Goal: Task Accomplishment & Management: Manage account settings

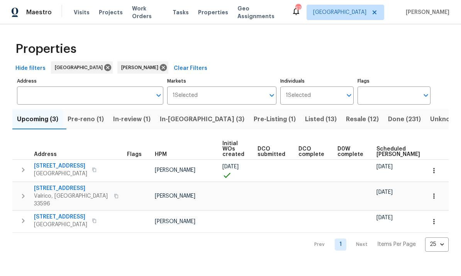
click at [192, 124] on span "In-reno (3)" at bounding box center [202, 119] width 85 height 11
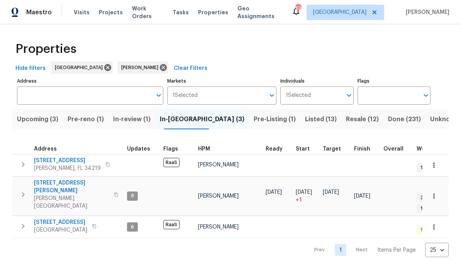
click at [99, 115] on span "Pre-reno (1)" at bounding box center [86, 119] width 36 height 11
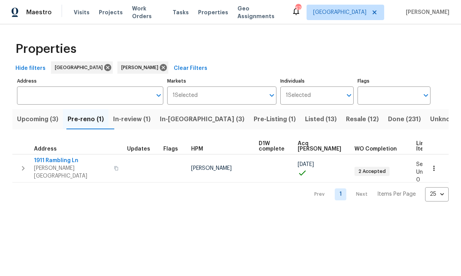
click at [70, 164] on span "1911 Rambling Ln" at bounding box center [71, 161] width 75 height 8
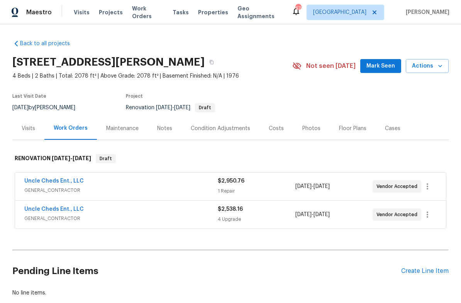
click at [73, 189] on span "GENERAL_CONTRACTOR" at bounding box center [120, 190] width 193 height 8
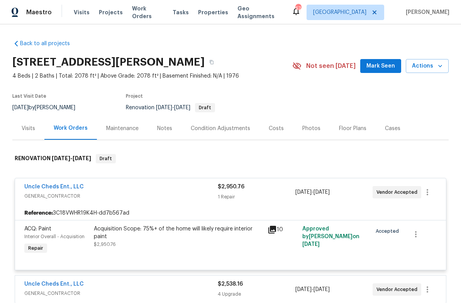
click at [64, 187] on link "Uncle Cheds Ent., LLC" at bounding box center [53, 186] width 59 height 5
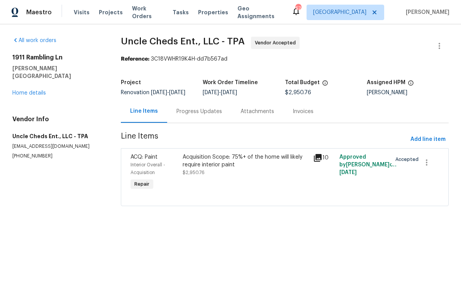
click at [222, 176] on div "Acquisition Scope: 75%+ of the home will likely require interior paint $2,950.76" at bounding box center [246, 164] width 126 height 23
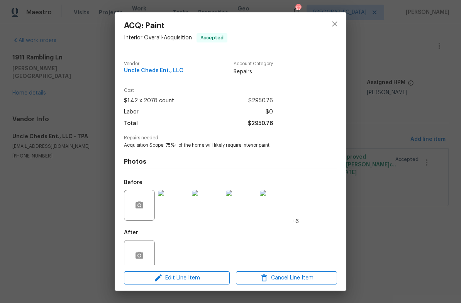
click at [403, 83] on div "ACQ: Paint Interior Overall - Acquisition Accepted Vendor Uncle Cheds Ent., LLC…" at bounding box center [230, 151] width 461 height 303
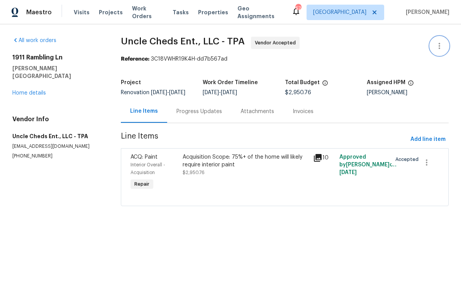
click at [448, 49] on button "button" at bounding box center [439, 46] width 19 height 19
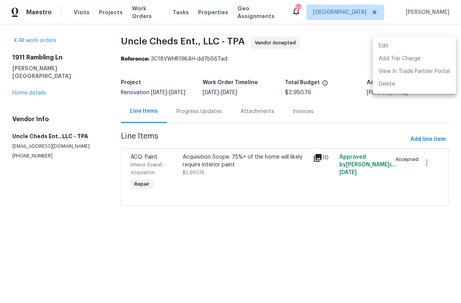
click at [408, 45] on li "Edit" at bounding box center [414, 46] width 83 height 13
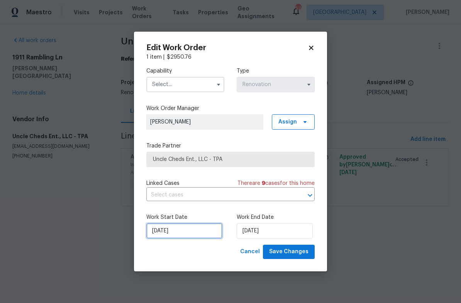
click at [195, 236] on input "[DATE]" at bounding box center [184, 230] width 76 height 15
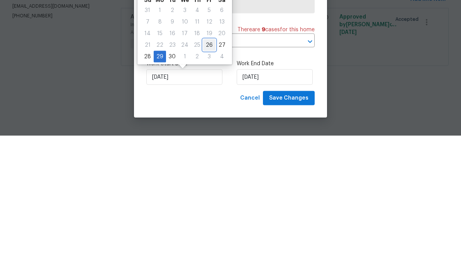
click at [203, 180] on div "26" at bounding box center [209, 185] width 12 height 11
type input "[DATE]"
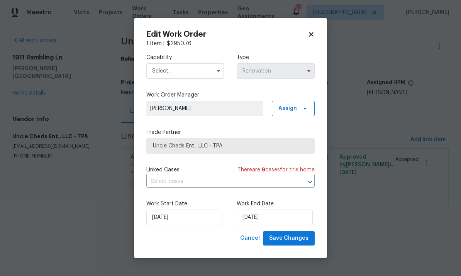
click at [196, 69] on input "text" at bounding box center [185, 70] width 78 height 15
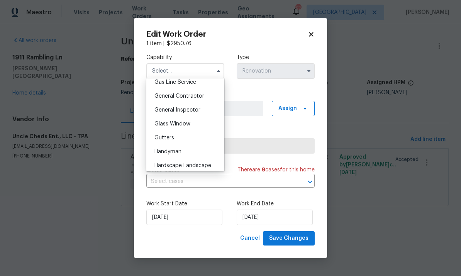
scroll to position [360, 0]
click at [197, 102] on div "General Contractor" at bounding box center [185, 97] width 74 height 14
type input "General Contractor"
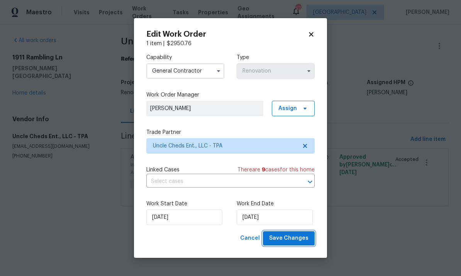
click at [299, 236] on span "Save Changes" at bounding box center [288, 239] width 39 height 10
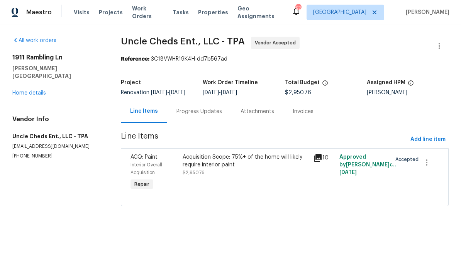
click at [33, 90] on link "Home details" at bounding box center [29, 92] width 34 height 5
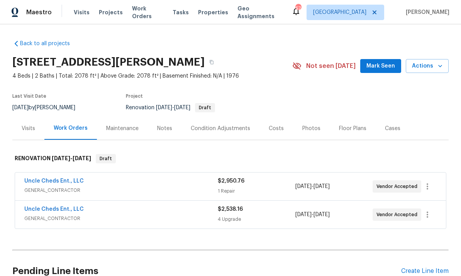
click at [165, 129] on div "Notes" at bounding box center [164, 129] width 15 height 8
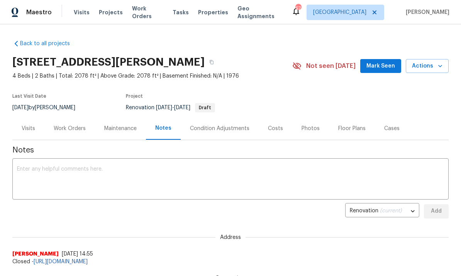
click at [163, 178] on textarea at bounding box center [230, 179] width 427 height 27
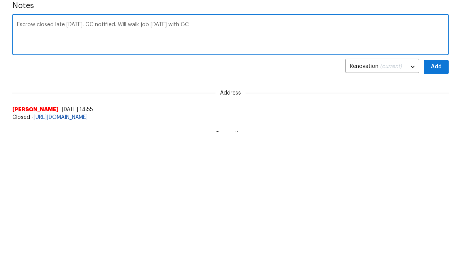
type textarea "Escrow closed late [DATE]. GC notified. Will walk job [DATE] with GC"
click at [442, 207] on span "Add" at bounding box center [436, 212] width 12 height 10
